Goal: Check status: Check status

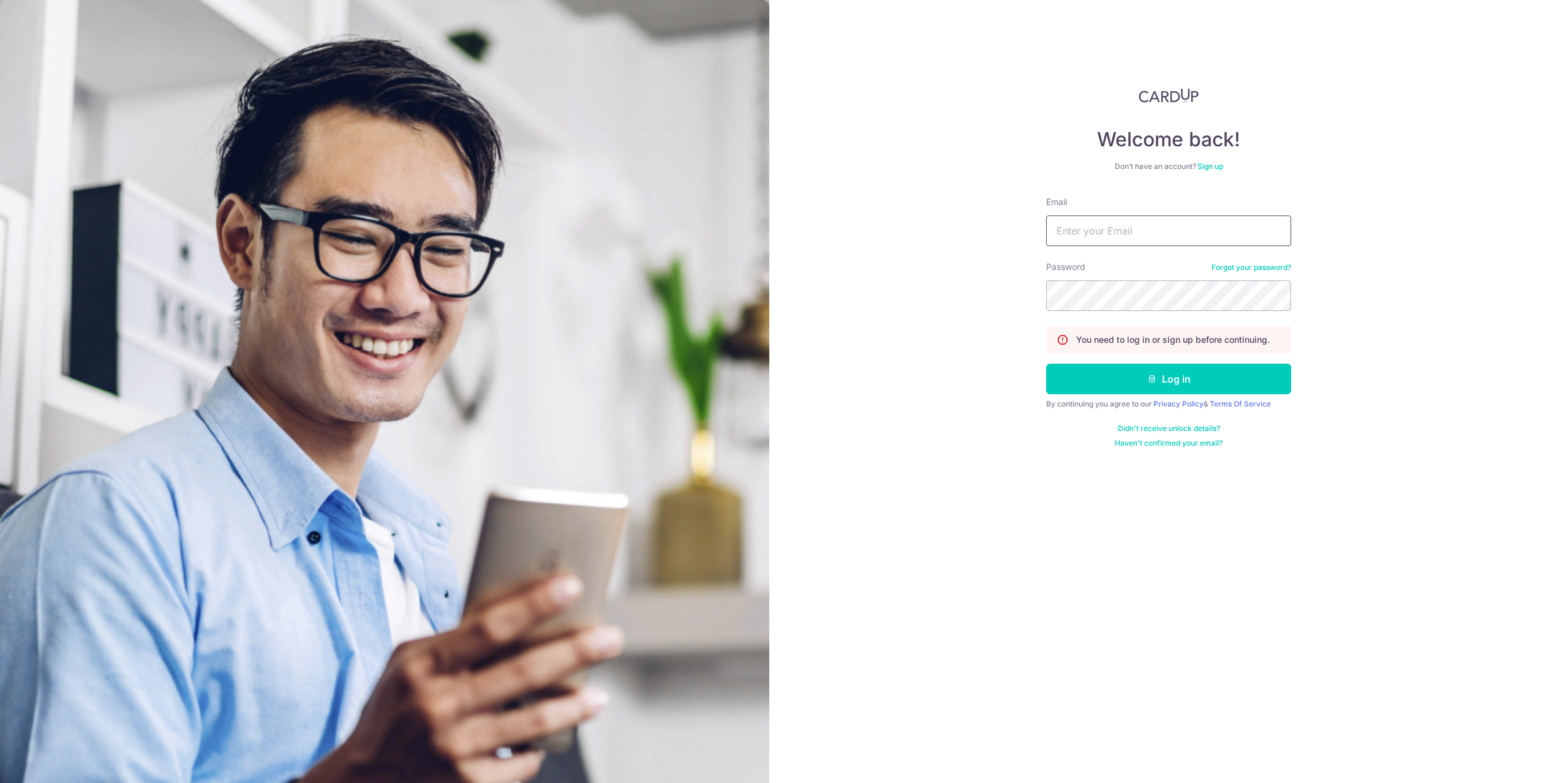
drag, startPoint x: 1162, startPoint y: 218, endPoint x: 1172, endPoint y: 237, distance: 21.5
click at [1162, 218] on input "Email" at bounding box center [1168, 230] width 245 height 31
type input "[EMAIL_ADDRESS][DOMAIN_NAME]"
click at [1228, 382] on button "Log in" at bounding box center [1168, 379] width 245 height 31
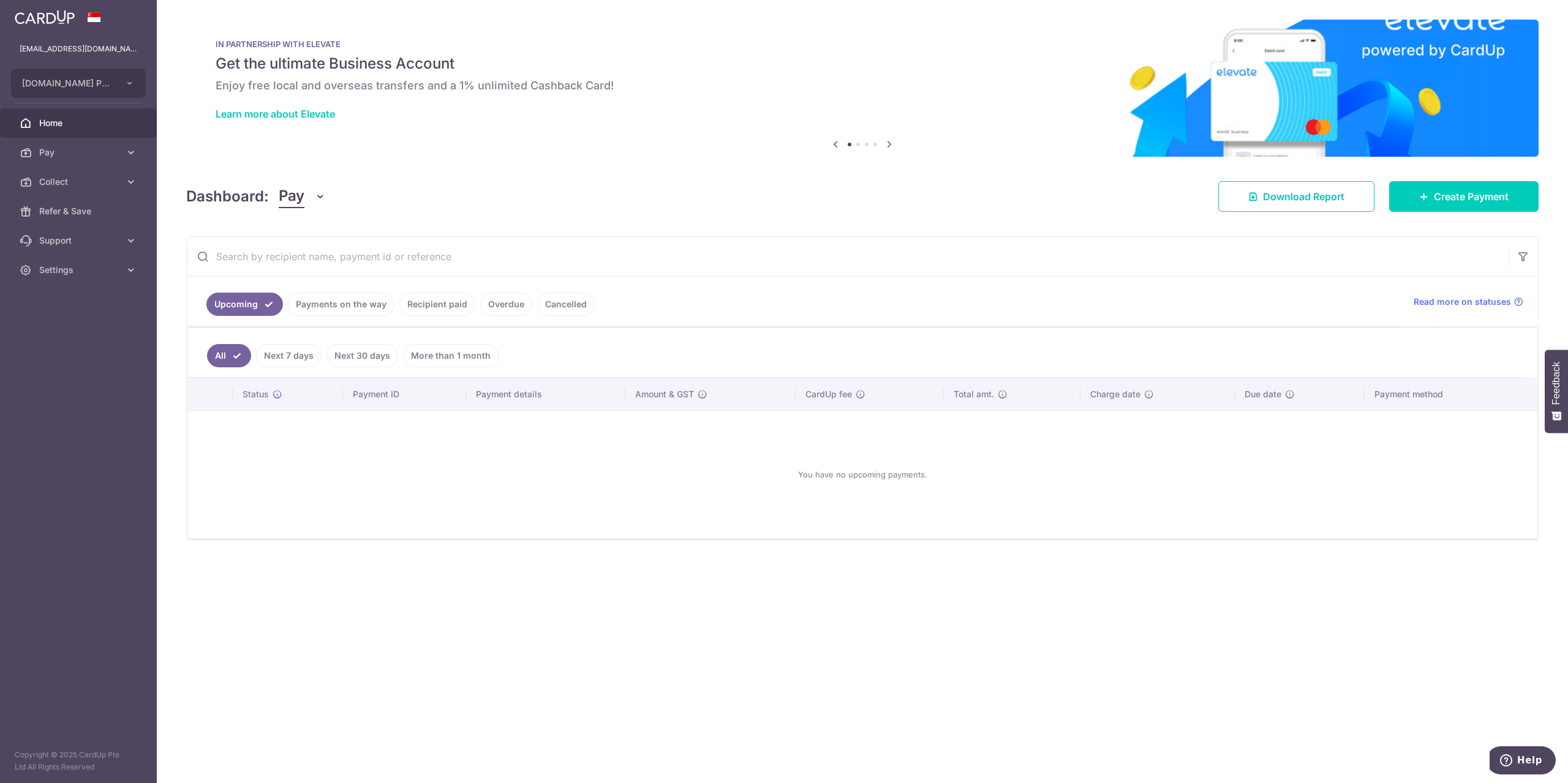
click at [429, 304] on link "Recipient paid" at bounding box center [437, 304] width 76 height 23
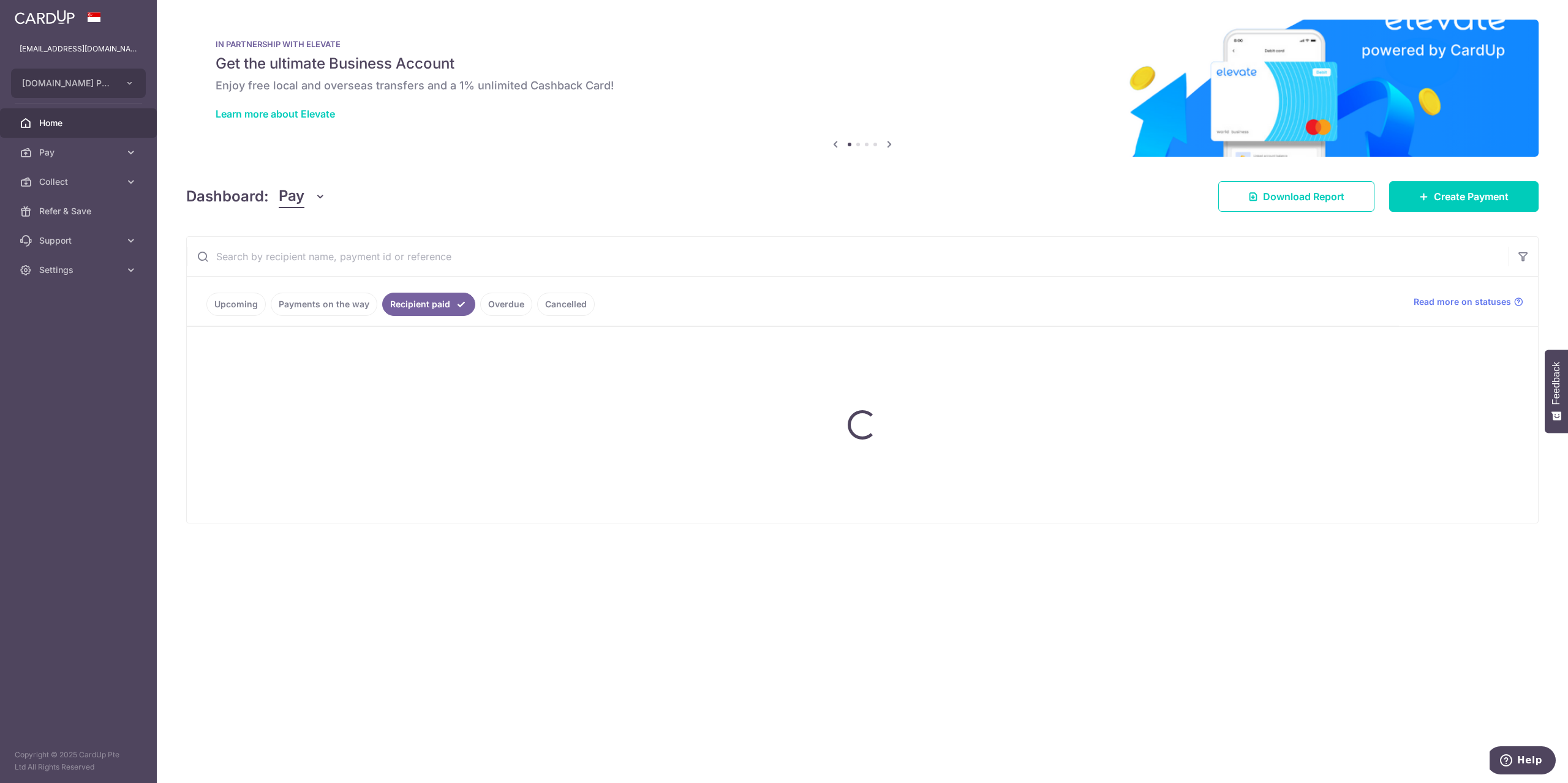
click at [411, 255] on input "text" at bounding box center [848, 257] width 1321 height 39
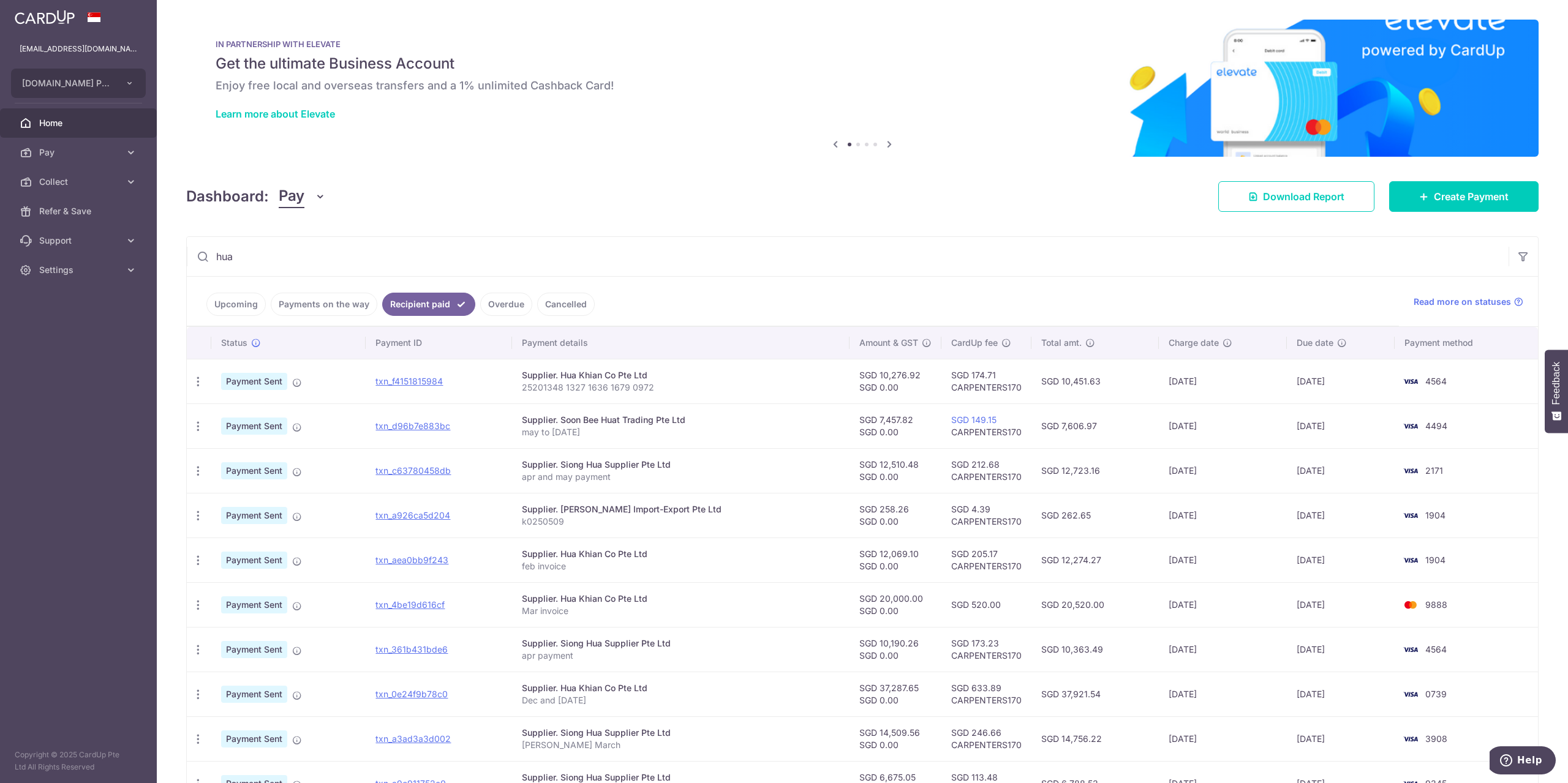
click at [355, 259] on input "hua" at bounding box center [848, 257] width 1321 height 39
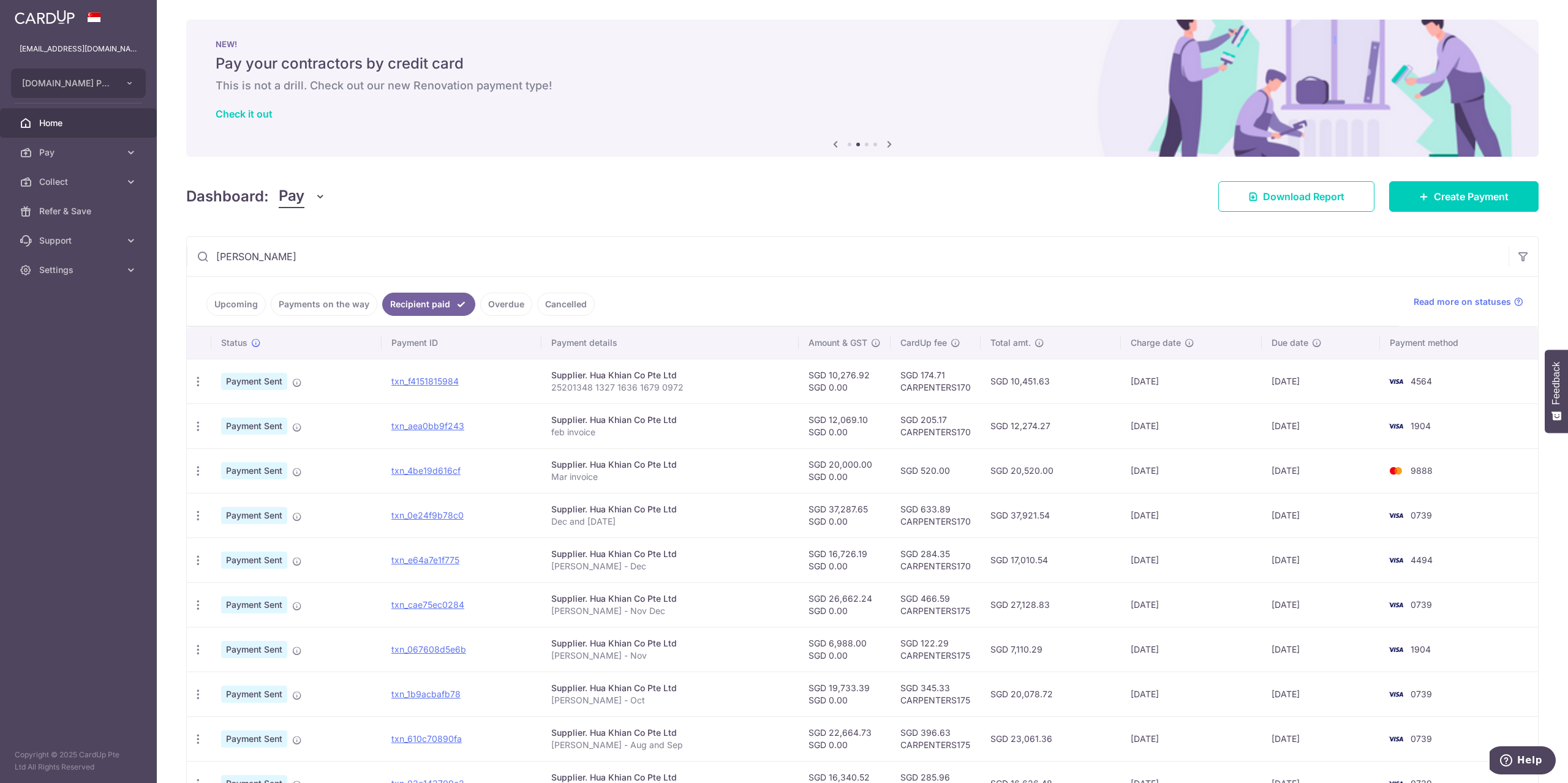
type input "[PERSON_NAME]"
drag, startPoint x: 1008, startPoint y: 383, endPoint x: 1056, endPoint y: 378, distance: 48.3
click at [1056, 378] on td "SGD 10,451.63" at bounding box center [1050, 381] width 140 height 45
click at [1076, 467] on td "SGD 20,520.00" at bounding box center [1050, 470] width 140 height 45
